Goal: Find specific page/section: Find specific page/section

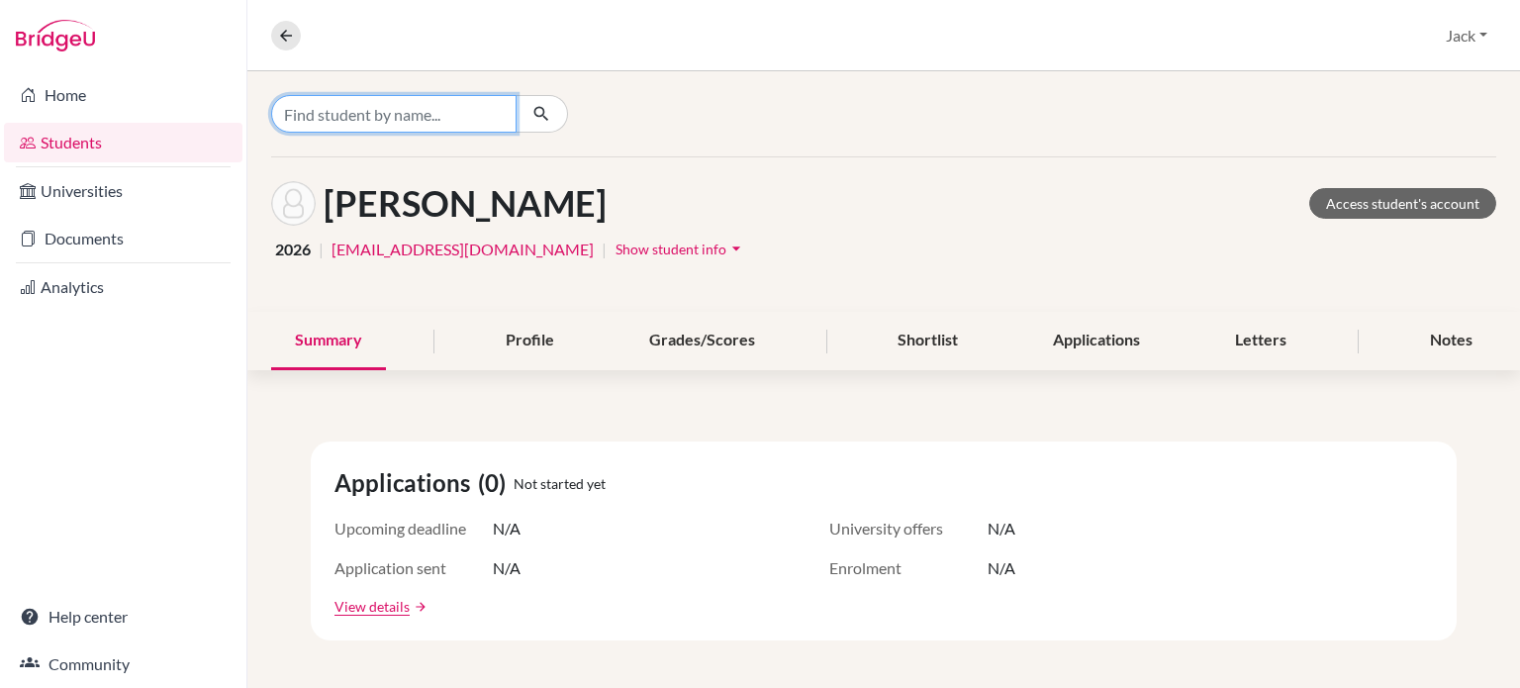
click at [352, 104] on input "Find student by name..." at bounding box center [393, 114] width 245 height 38
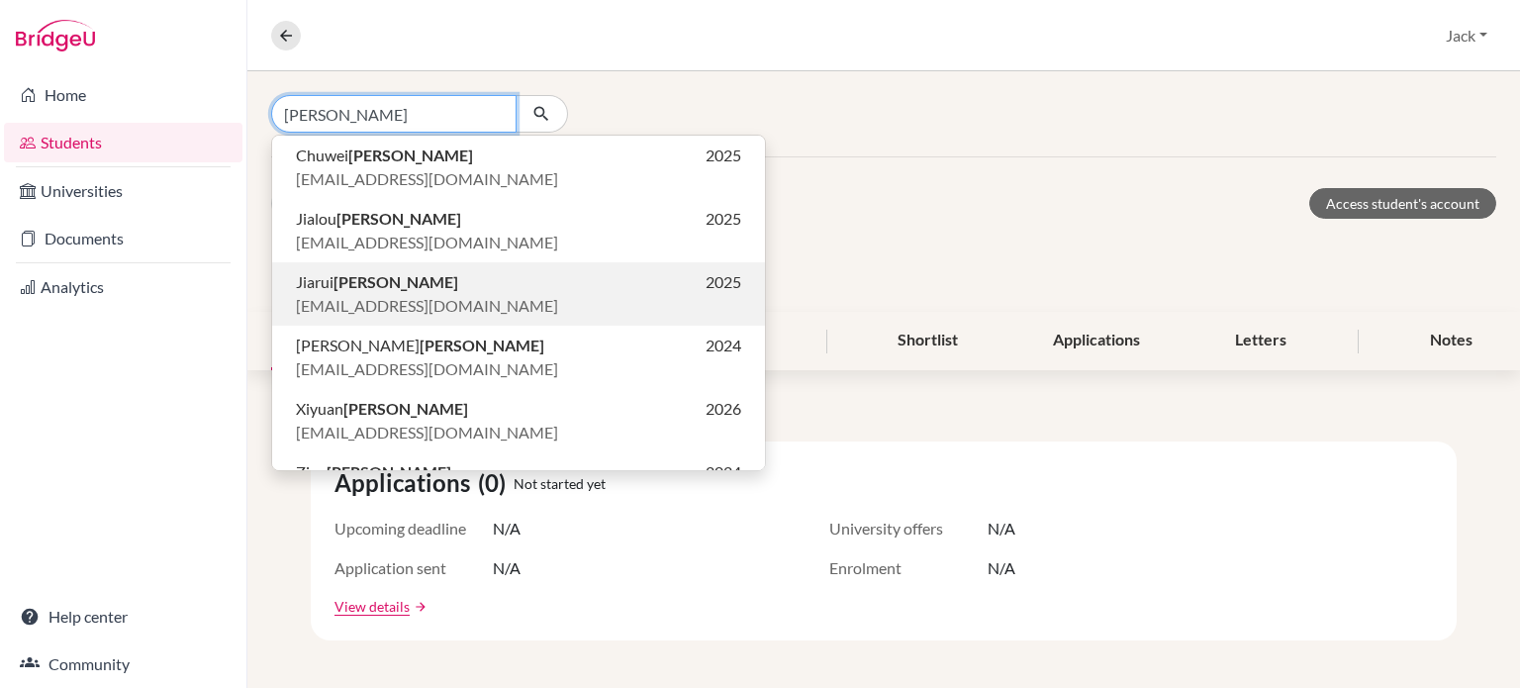
type input "[PERSON_NAME]"
click at [341, 284] on b "[PERSON_NAME]" at bounding box center [396, 281] width 125 height 19
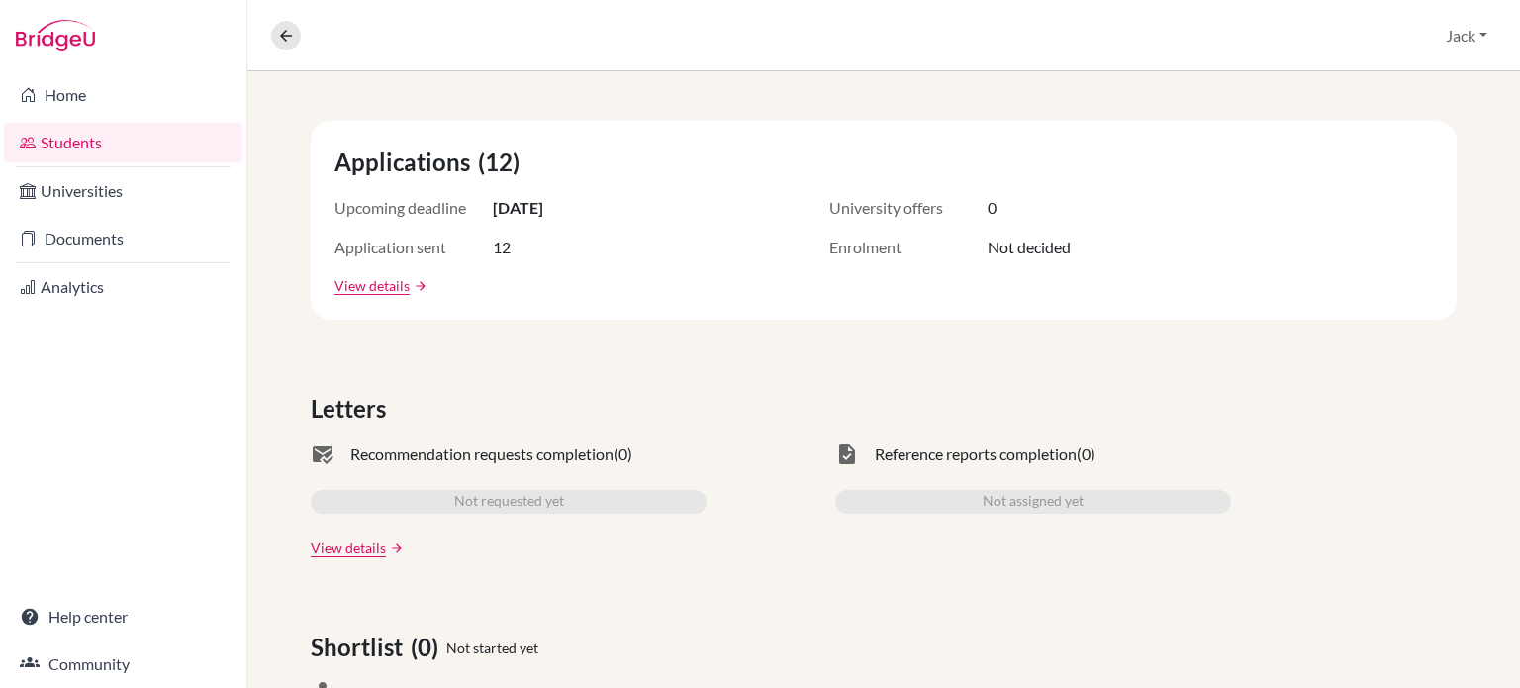
scroll to position [423, 0]
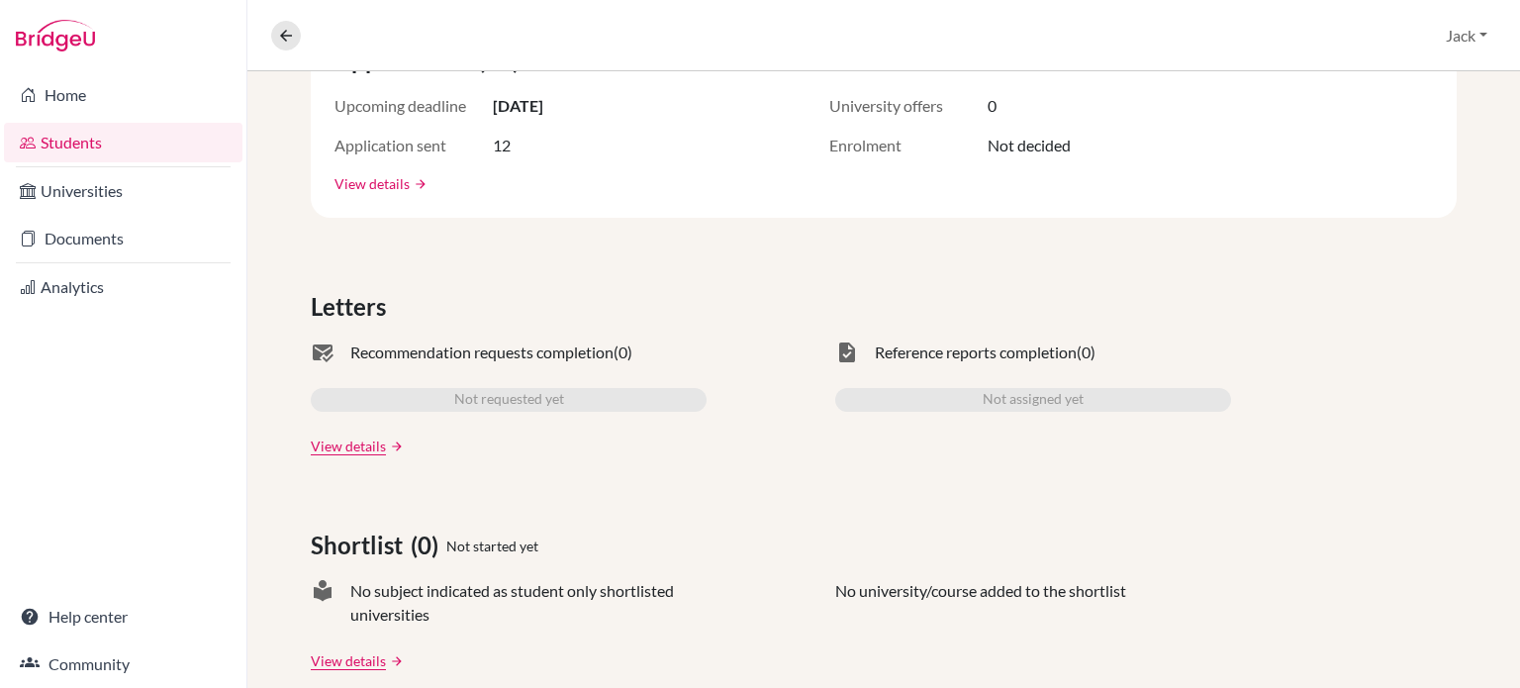
click at [392, 184] on link "View details" at bounding box center [372, 183] width 75 height 21
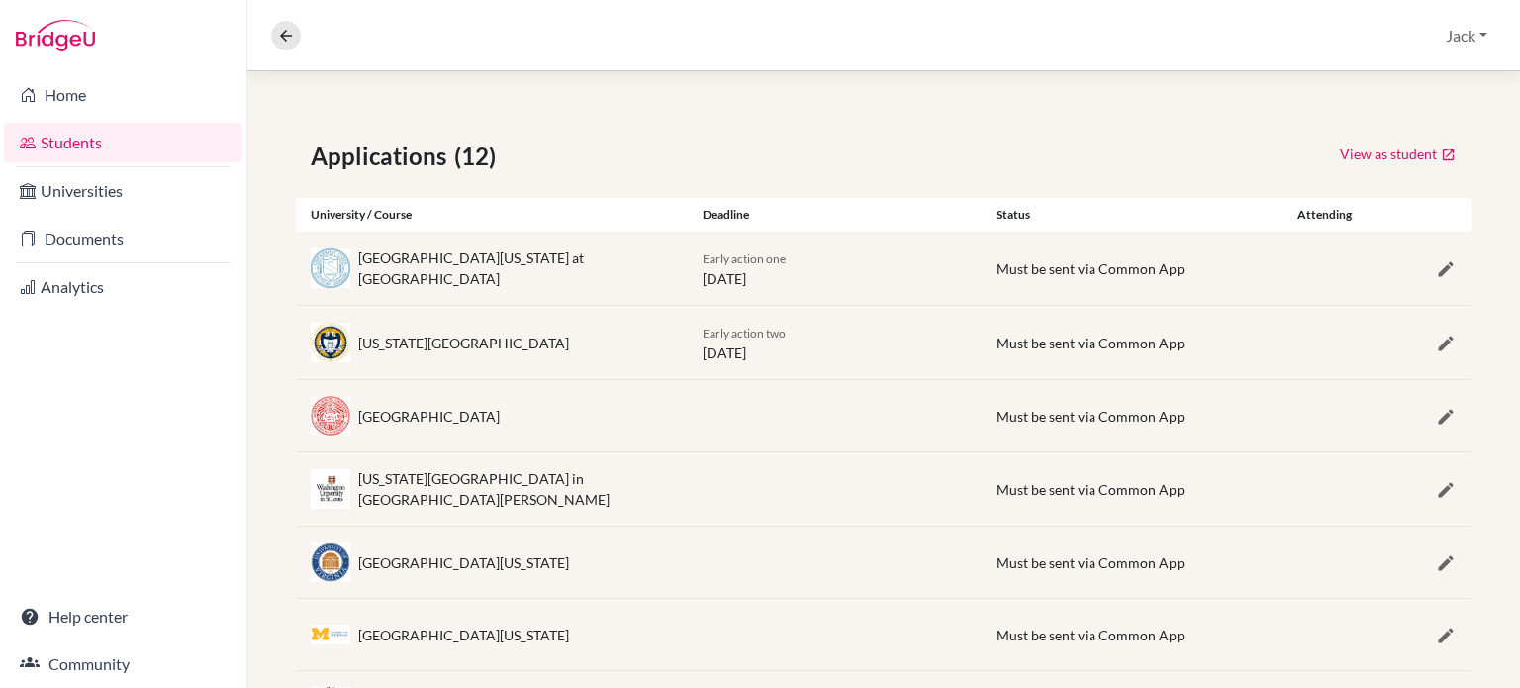
scroll to position [302, 0]
drag, startPoint x: 1387, startPoint y: 148, endPoint x: 1413, endPoint y: 149, distance: 25.8
click at [1413, 149] on link "View as student" at bounding box center [1398, 155] width 118 height 31
